Goal: Understand site structure: Understand site structure

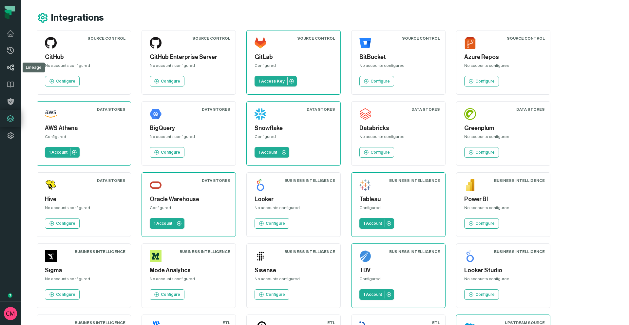
click at [10, 67] on icon at bounding box center [11, 68] width 8 height 8
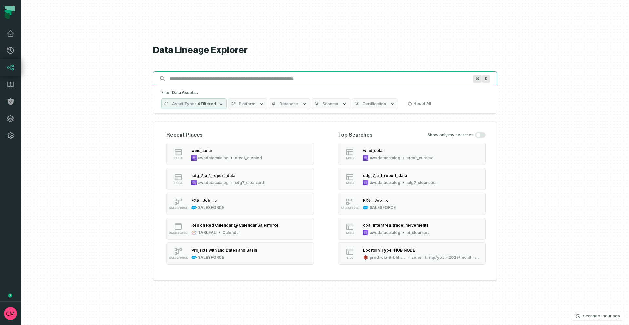
click at [189, 78] on input "Discovery Provider cmdk menu" at bounding box center [319, 78] width 306 height 10
paste input "**********"
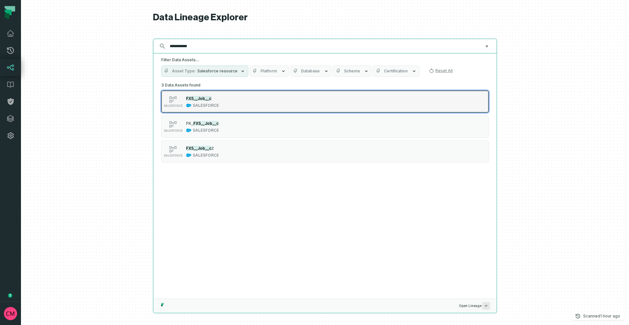
type input "**********"
click at [224, 104] on div "SALESFORCE FX5__Job__c SALESFORCE" at bounding box center [244, 101] width 164 height 13
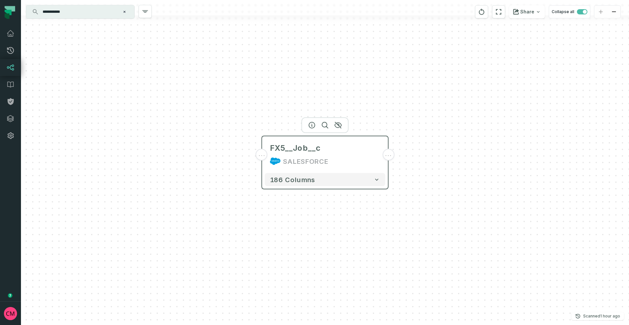
click at [390, 156] on span "..." at bounding box center [387, 155] width 7 height 6
click at [391, 156] on span "..." at bounding box center [387, 155] width 7 height 6
click at [260, 155] on span "..." at bounding box center [261, 155] width 7 height 6
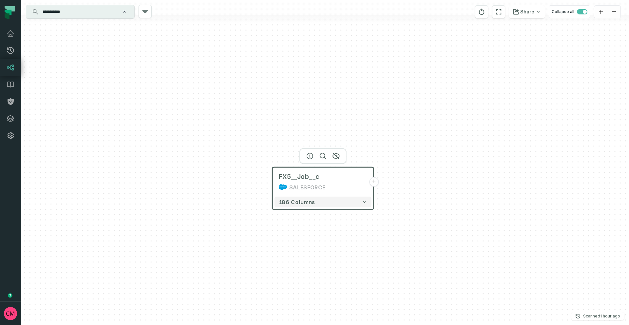
click at [374, 182] on button "+" at bounding box center [373, 181] width 9 height 9
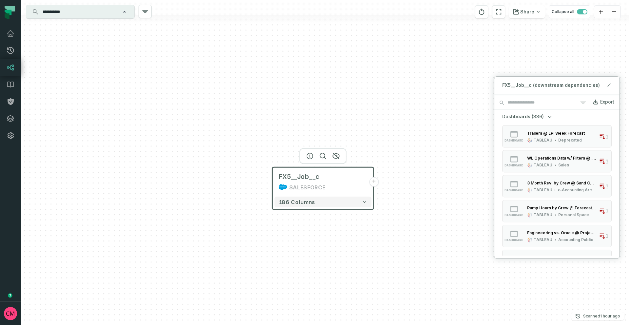
scroll to position [0, 0]
click at [570, 136] on div "Trailers @ LPI Week Forecast TABLEAU Deprecated" at bounding box center [555, 135] width 63 height 13
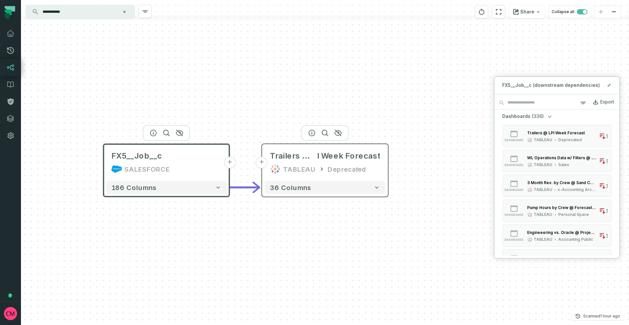
click at [261, 164] on button "+" at bounding box center [262, 162] width 12 height 12
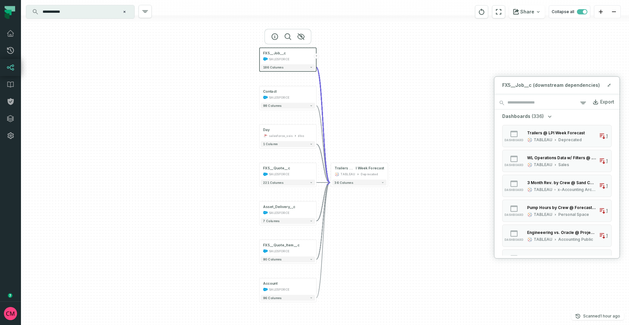
drag, startPoint x: 430, startPoint y: 273, endPoint x: 369, endPoint y: 259, distance: 63.1
click at [369, 259] on div "... Contact SALESFORCE ... 98 columns ... Day salesforce_ssis dbo ... 1 column …" at bounding box center [325, 162] width 608 height 325
click at [214, 140] on div "Contact SALESFORCE + 98 columns Day salesforce_ssis dbo + 1 column FX5__Quote__…" at bounding box center [325, 162] width 608 height 325
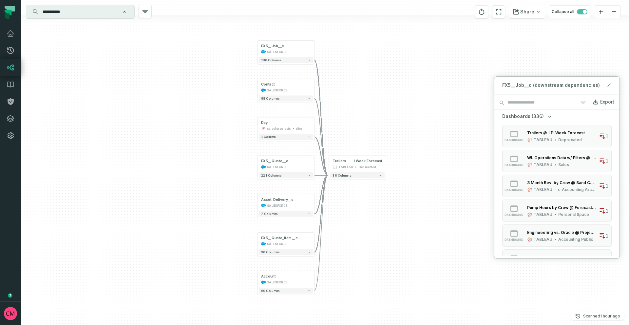
drag, startPoint x: 362, startPoint y: 227, endPoint x: 360, endPoint y: 220, distance: 6.7
click at [360, 220] on div "Contact SALESFORCE + 98 columns Day salesforce_ssis dbo + 1 column FX5__Quote__…" at bounding box center [325, 162] width 608 height 325
